Goal: Information Seeking & Learning: Learn about a topic

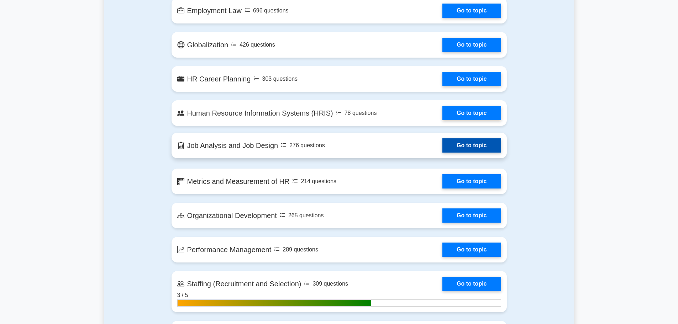
scroll to position [611, 0]
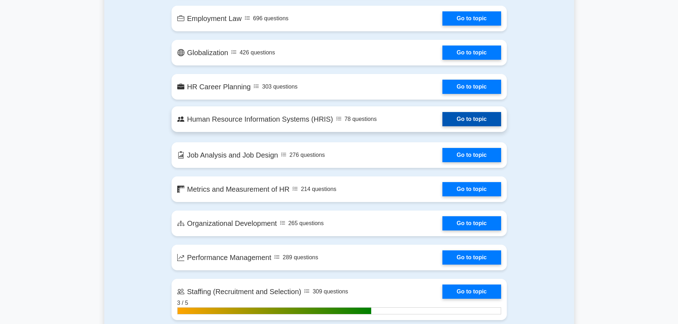
click at [443, 121] on link "Go to topic" at bounding box center [472, 119] width 58 height 14
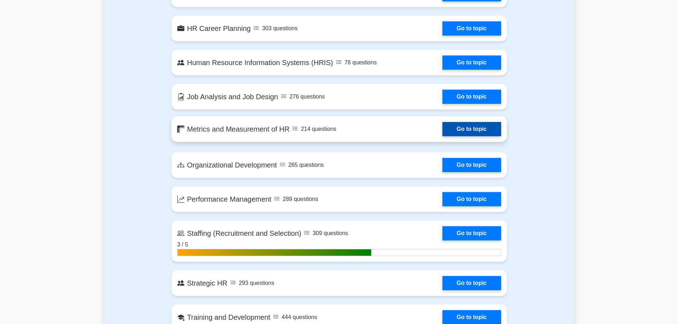
scroll to position [682, 0]
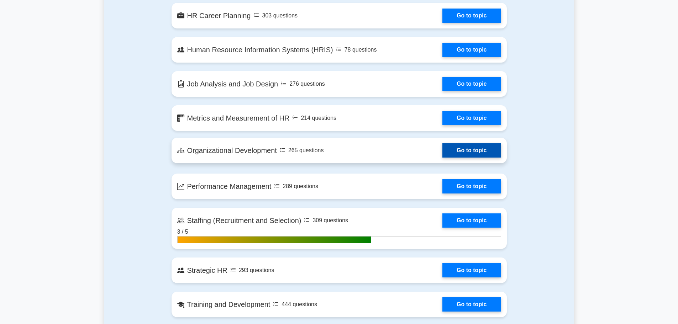
click at [443, 158] on link "Go to topic" at bounding box center [472, 151] width 58 height 14
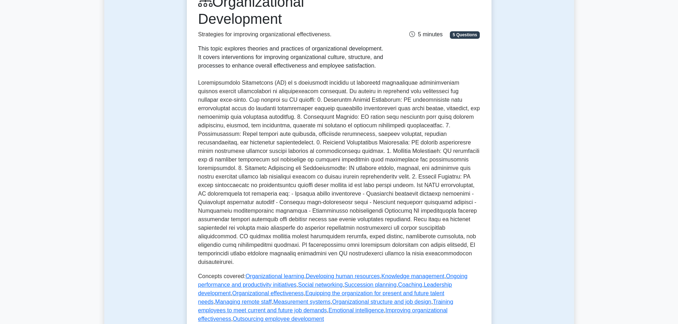
scroll to position [107, 0]
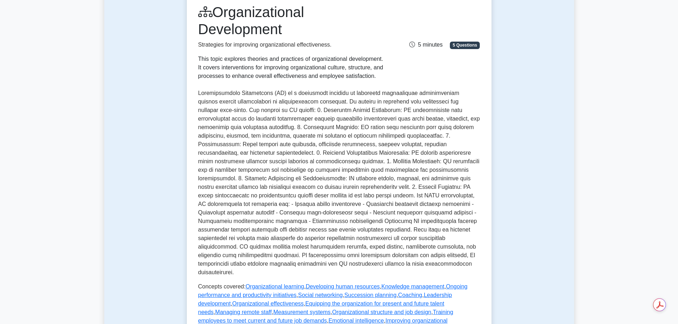
scroll to position [61, 0]
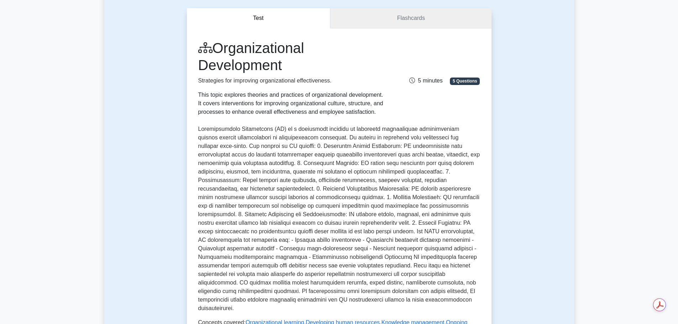
click at [391, 11] on link "Flashcards" at bounding box center [410, 18] width 161 height 20
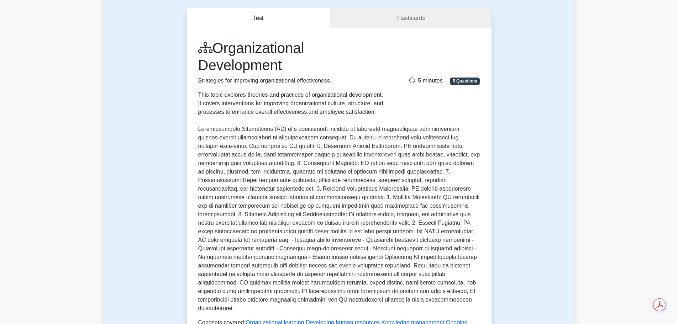
click at [458, 94] on div "Organizational Development Strategies for improving organizational effectivenes…" at bounding box center [339, 78] width 291 height 77
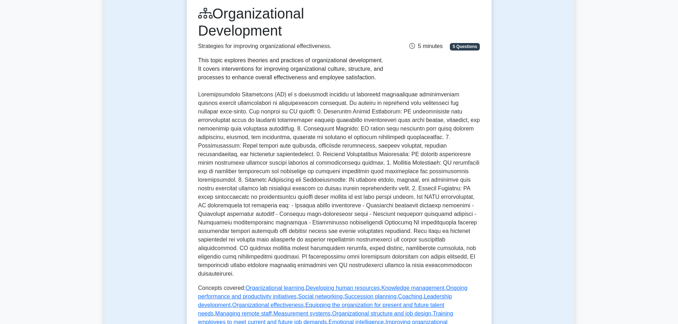
scroll to position [0, 0]
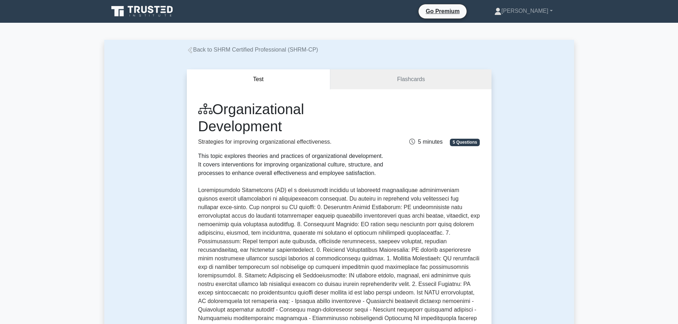
click at [465, 165] on div "Organizational Development Strategies for improving organizational effectivenes…" at bounding box center [339, 139] width 291 height 77
click at [465, 157] on div "Organizational Development Strategies for improving organizational effectivenes…" at bounding box center [339, 139] width 291 height 77
click at [471, 141] on span "5 Questions" at bounding box center [465, 142] width 30 height 7
